Goal: Ask a question: Seek information or help from site administrators or community

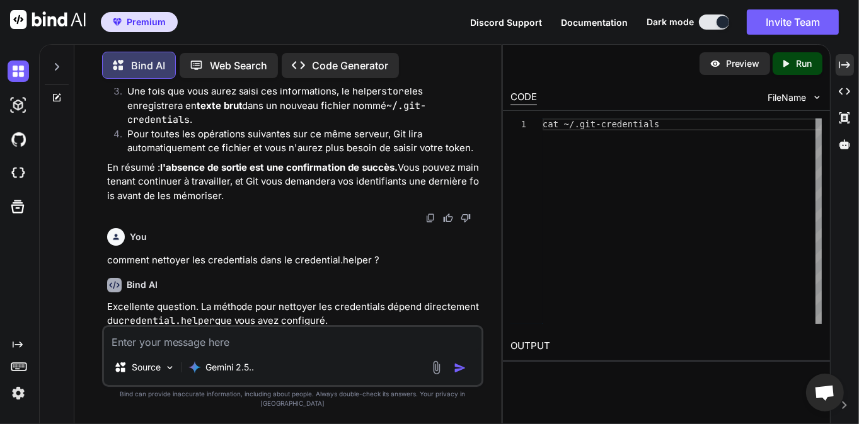
scroll to position [8646, 0]
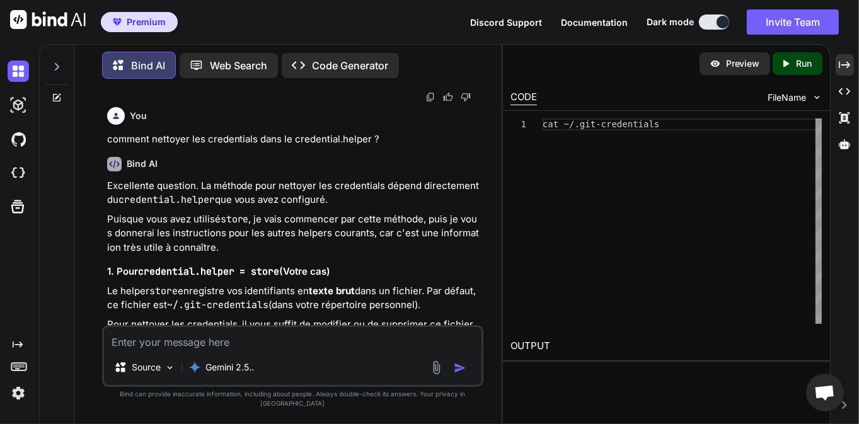
click at [289, 342] on textarea at bounding box center [293, 338] width 378 height 23
type textarea "d"
click at [228, 349] on textarea at bounding box center [293, 338] width 378 height 23
type textarea "a"
type textarea "d"
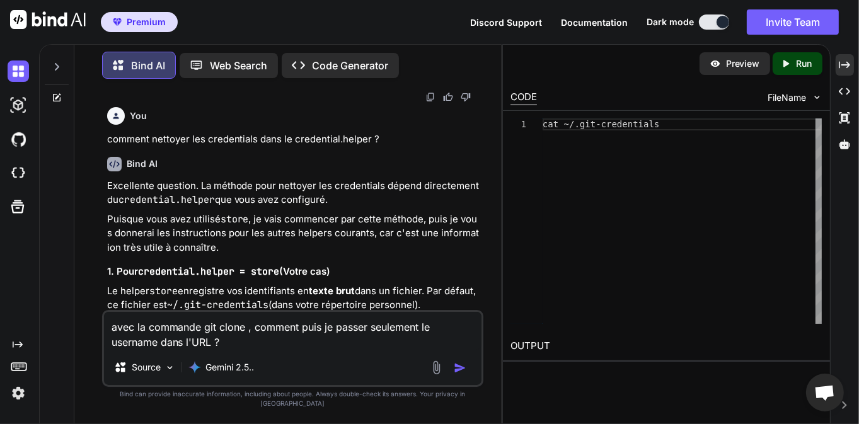
type textarea "avec la commande git clone , comment puis je passer seulement le username dans …"
click at [463, 374] on img "button" at bounding box center [460, 368] width 13 height 13
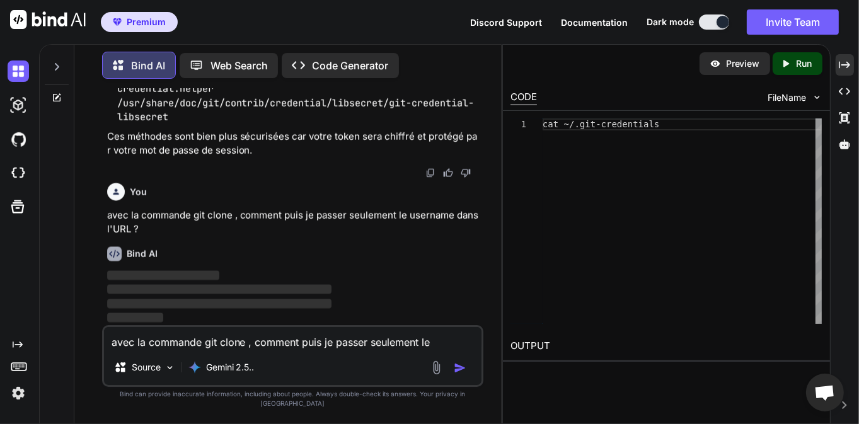
scroll to position [11819, 0]
drag, startPoint x: 310, startPoint y: 191, endPoint x: 392, endPoint y: 192, distance: 82.6
click at [438, 66] on code "git config --global credential.helper manager-core" at bounding box center [329, 60] width 284 height 13
click at [388, 66] on code "git config --global credential.helper manager-core" at bounding box center [329, 60] width 284 height 13
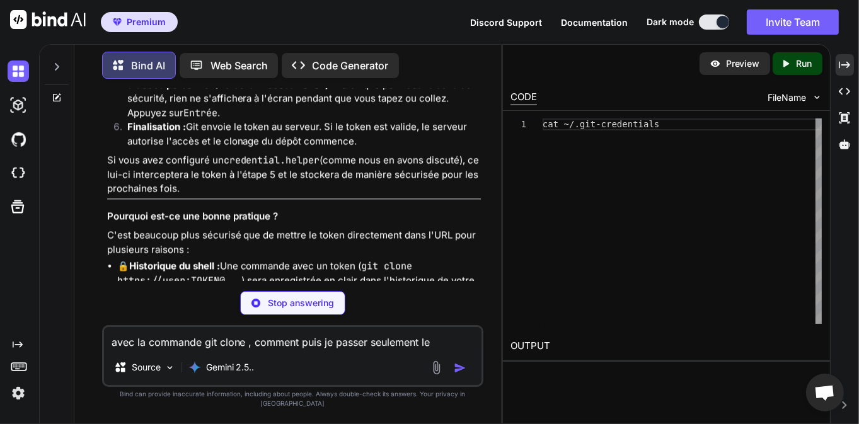
scroll to position [12331, 0]
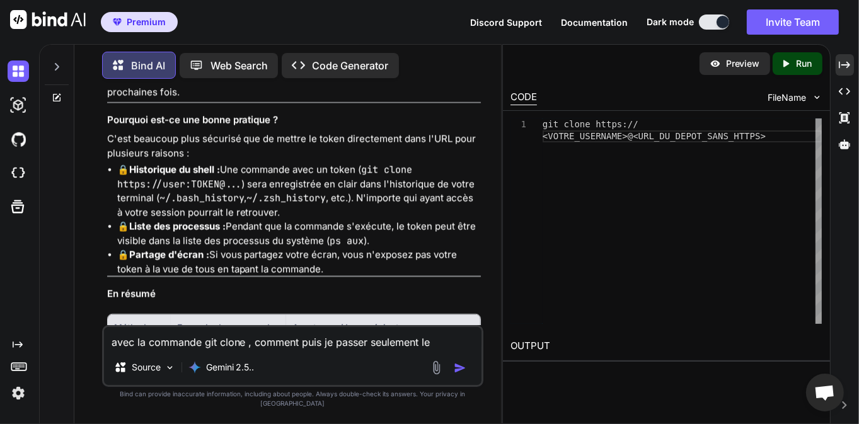
click at [204, 347] on textarea "avec la commande git clone , comment puis je passer seulement le username dans …" at bounding box center [293, 338] width 378 height 23
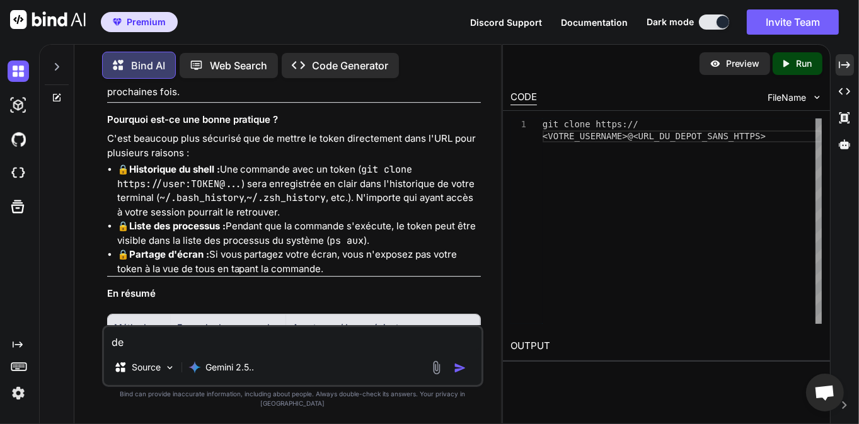
type textarea "d"
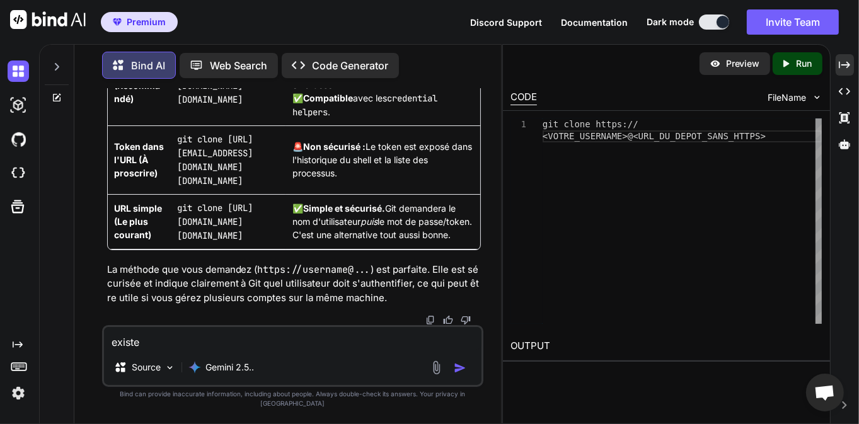
scroll to position [13118, 0]
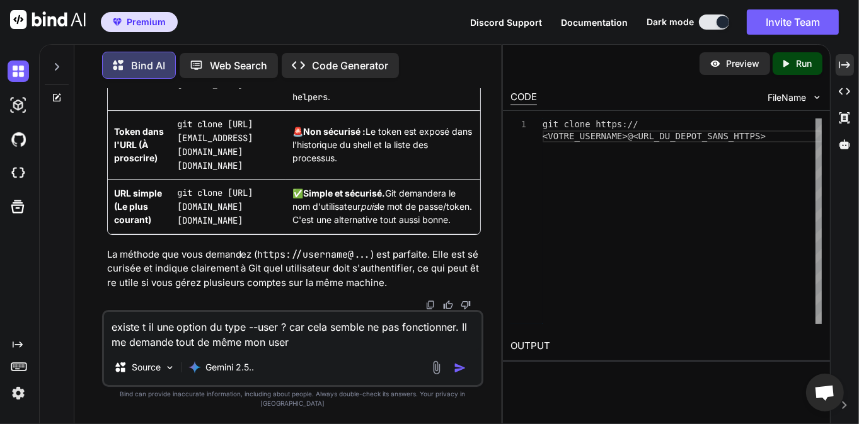
type textarea "existe t il une option du type --user ? car cela semble ne pas fonctionner. Il …"
click at [461, 374] on img "button" at bounding box center [460, 368] width 13 height 13
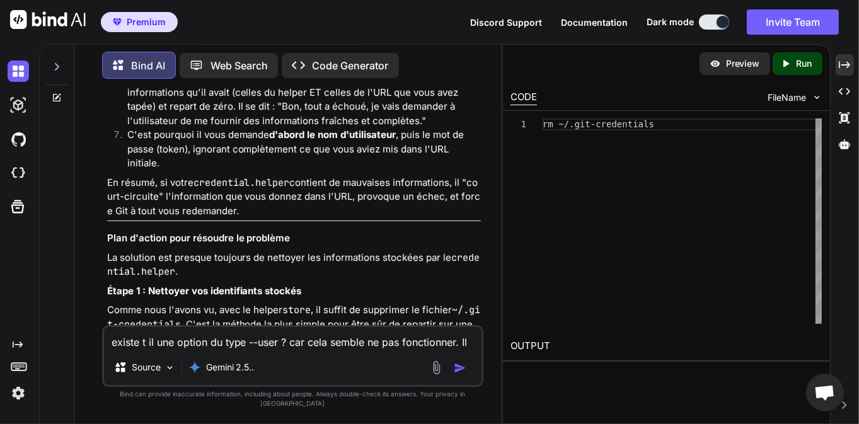
scroll to position [13386, 0]
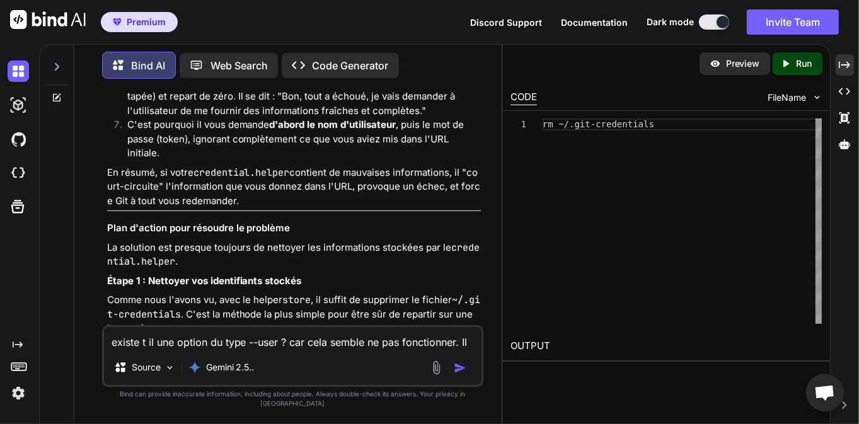
click at [291, 276] on div "Excellente question, vous touchez au cœur du fonctionnement de l'authentificati…" at bounding box center [294, 225] width 374 height 1110
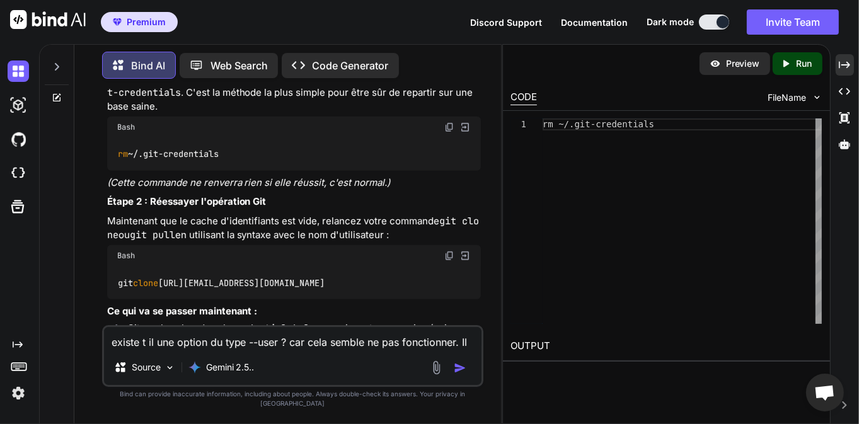
scroll to position [13588, 0]
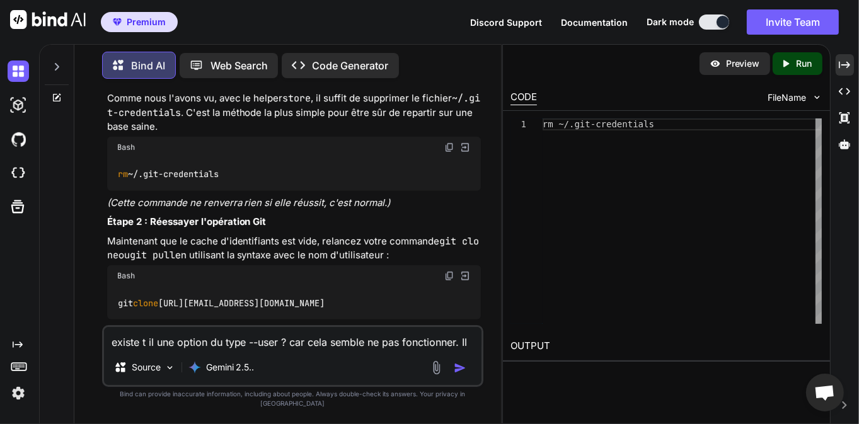
click at [160, 350] on textarea "existe t il une option du type --user ? car cela semble ne pas fonctionner. Il …" at bounding box center [293, 338] width 378 height 23
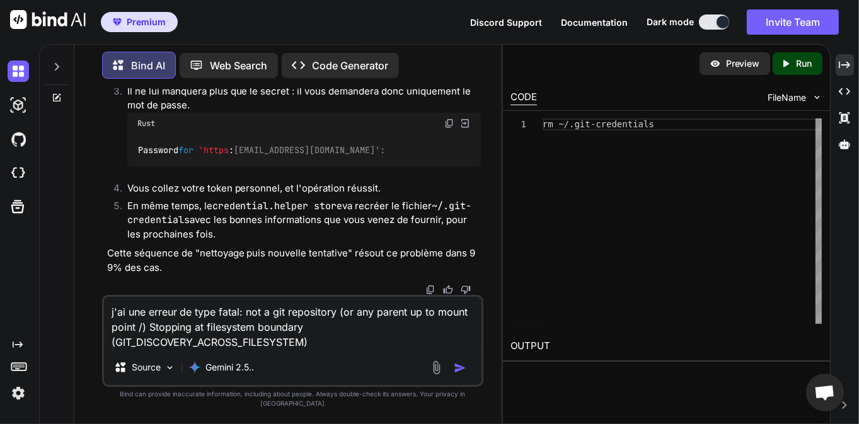
scroll to position [14247, 0]
type textarea "j'ai une erreur de type fatal: not a git repository (or any parent up to mount …"
click at [463, 374] on img "button" at bounding box center [460, 368] width 13 height 13
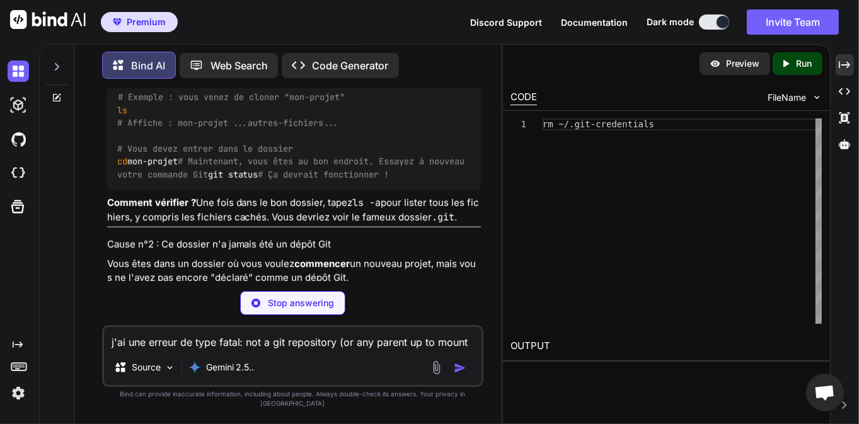
scroll to position [14667, 0]
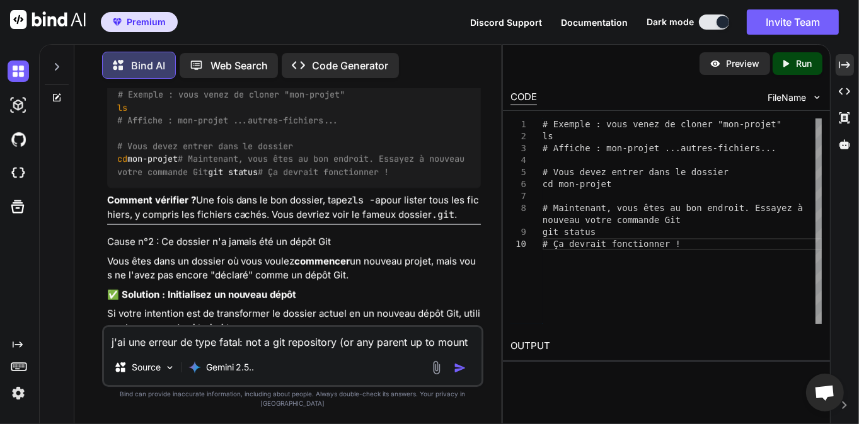
drag, startPoint x: 163, startPoint y: 180, endPoint x: 199, endPoint y: 199, distance: 40.9
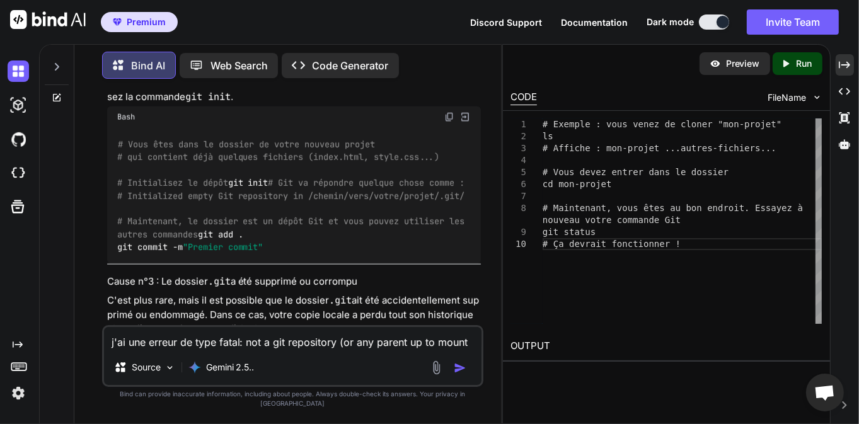
scroll to position [14889, 0]
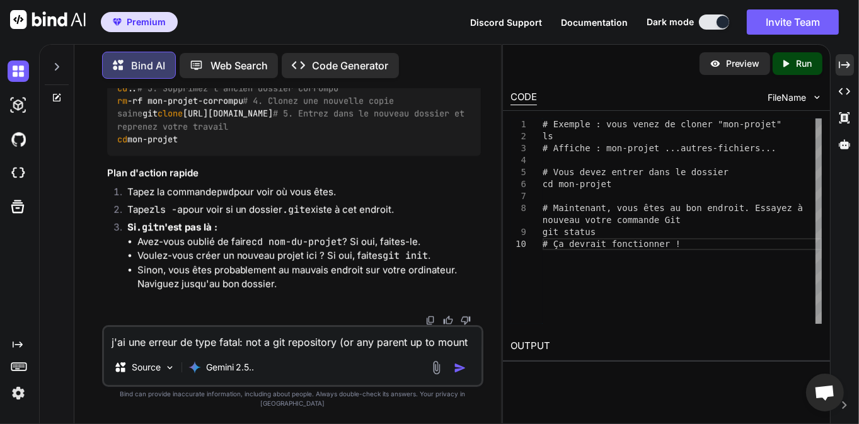
scroll to position [16001, 0]
click at [218, 343] on textarea "j'ai une erreur de type fatal: not a git repository (or any parent up to mount …" at bounding box center [293, 338] width 378 height 23
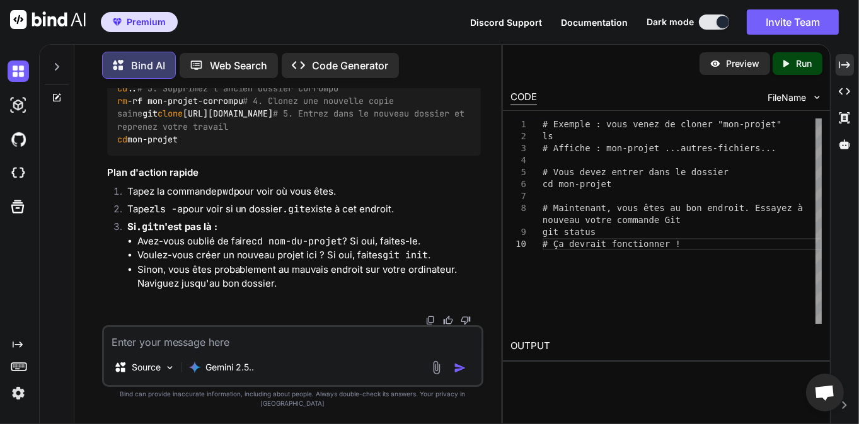
type textarea "E"
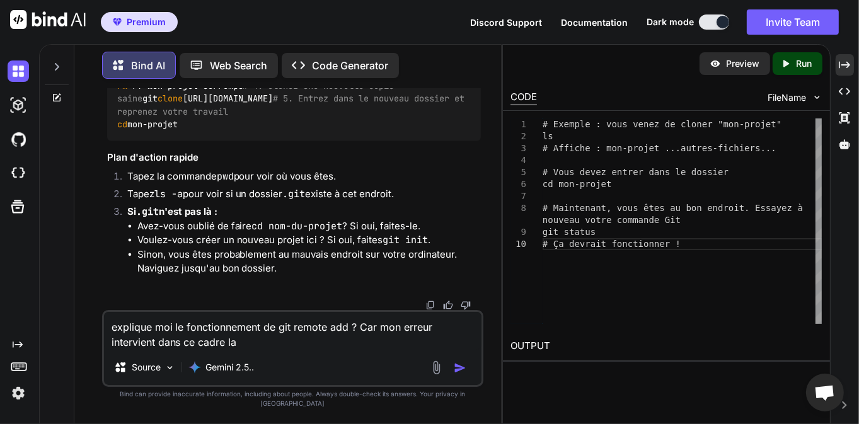
type textarea "explique moi le fonctionnement de git remote add ? Car mon erreur intervient da…"
click at [467, 374] on img "button" at bounding box center [460, 368] width 13 height 13
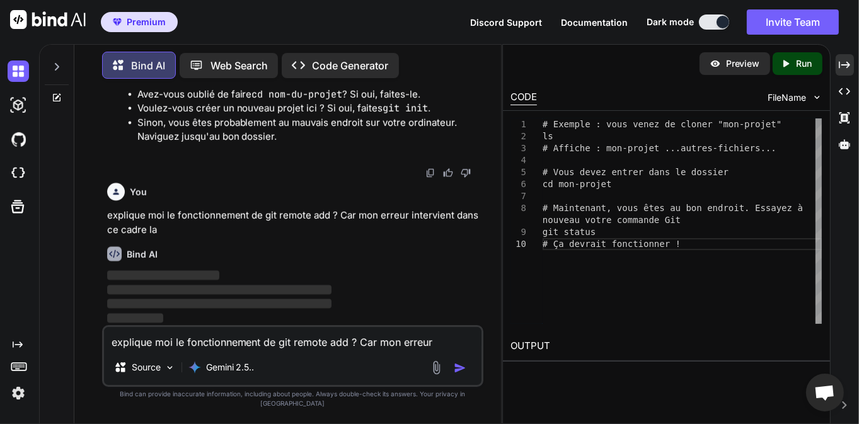
scroll to position [16149, 0]
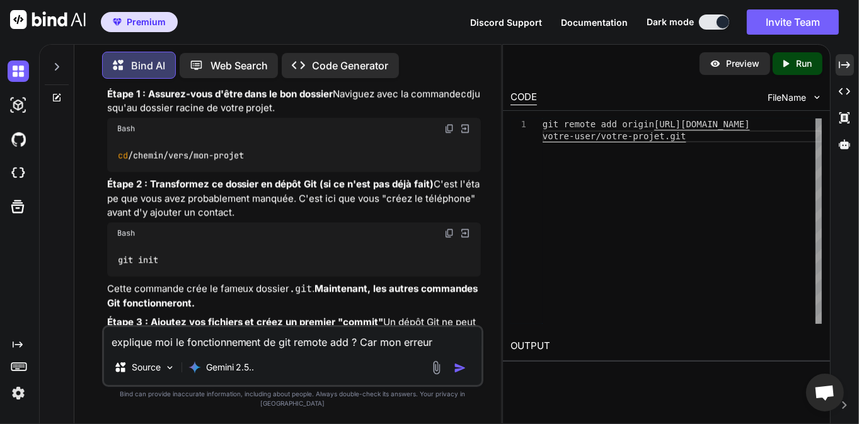
scroll to position [16310, 0]
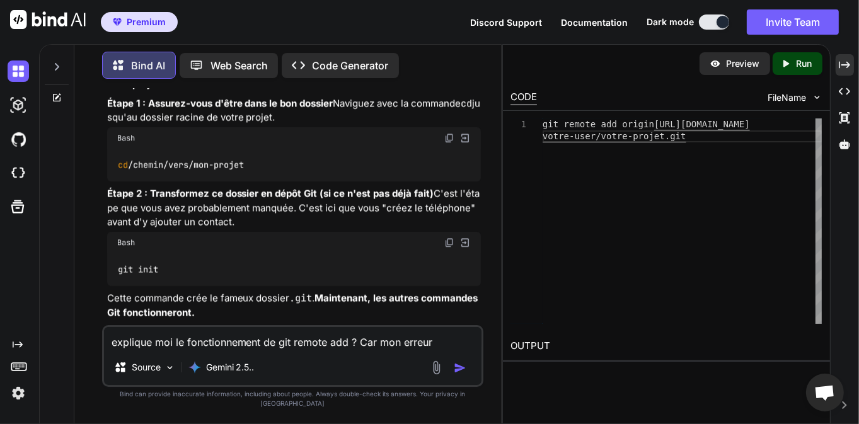
click at [235, 350] on textarea "explique moi le fonctionnement de git remote add ? Car mon erreur intervient da…" at bounding box center [293, 338] width 378 height 23
type textarea "comment [PERSON_NAME] les remote d'un projet ?"
click at [462, 374] on img "button" at bounding box center [460, 368] width 13 height 13
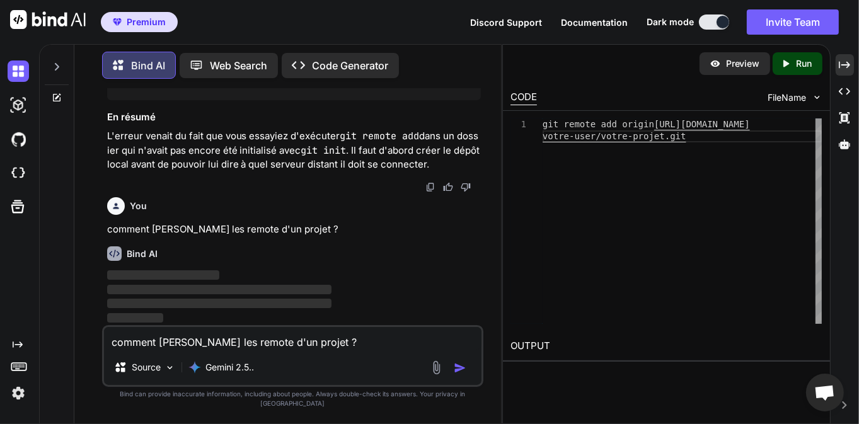
scroll to position [17777, 0]
click at [278, 261] on div "Bind AI" at bounding box center [294, 254] width 374 height 15
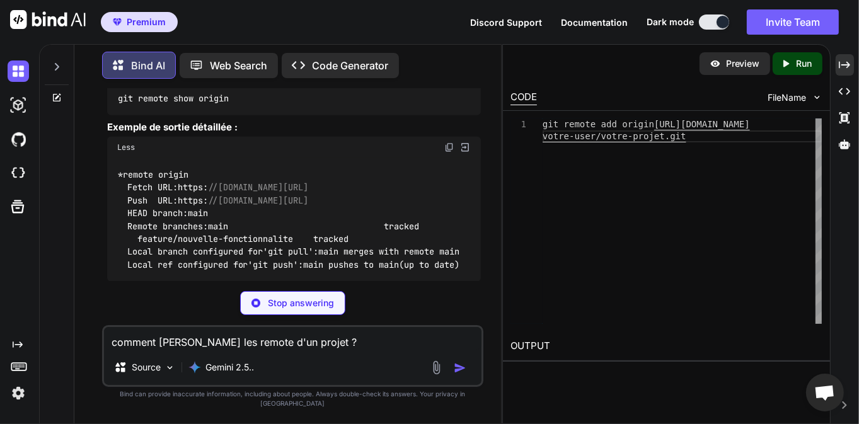
scroll to position [18019, 0]
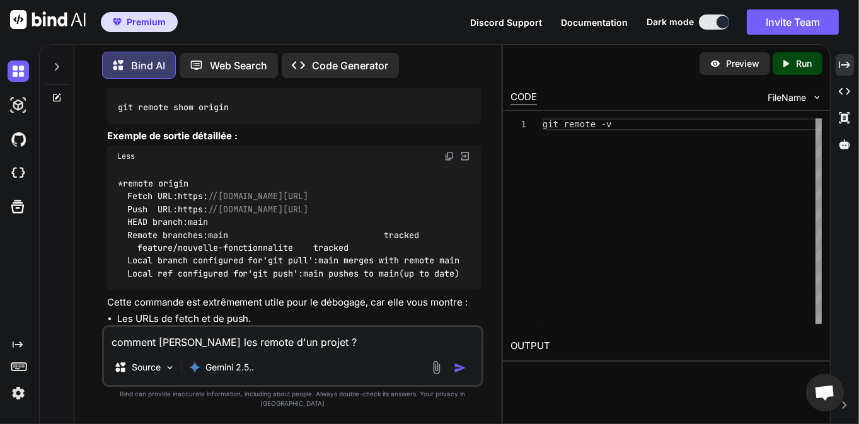
click at [199, 344] on textarea "comment [PERSON_NAME] les remote d'un projet ?" at bounding box center [293, 338] width 378 height 23
type textarea "dans visual studio comment ajouter un projet visual studio ?"
click at [459, 374] on img "button" at bounding box center [460, 368] width 13 height 13
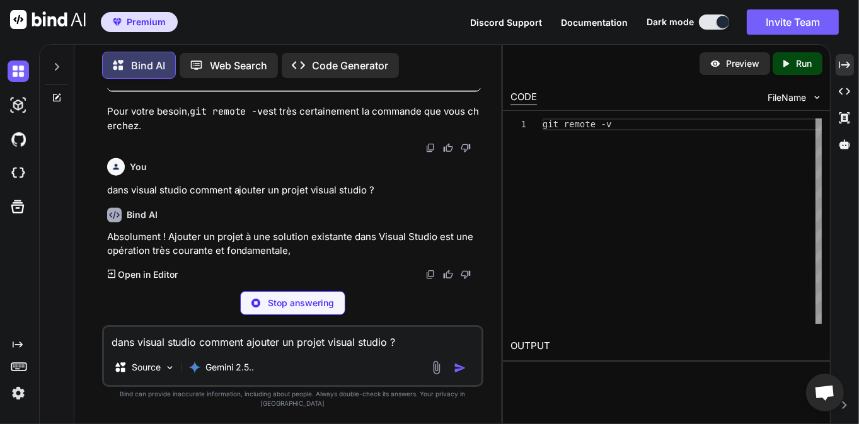
scroll to position [19243, 0]
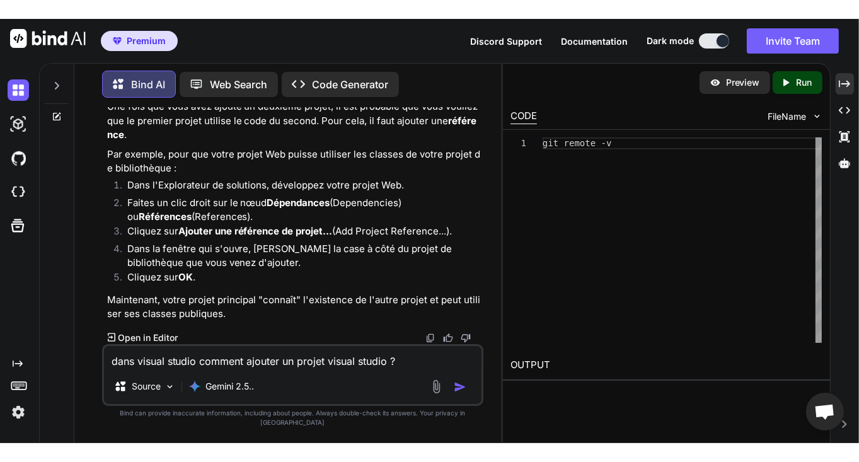
scroll to position [20212, 0]
